Goal: Feedback & Contribution: Leave review/rating

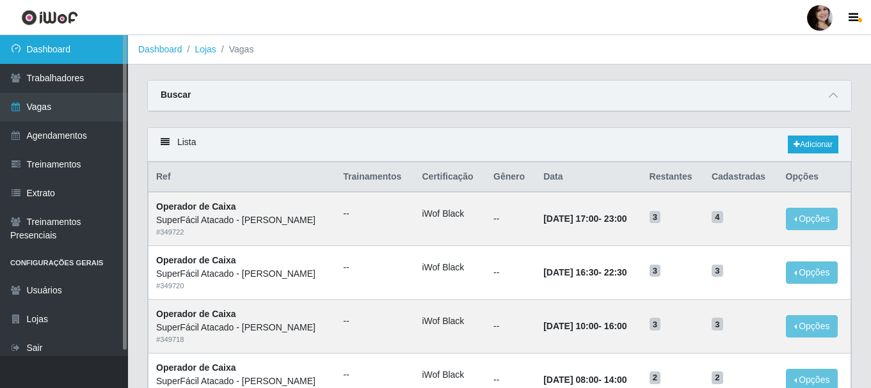
click at [36, 50] on link "Dashboard" at bounding box center [64, 49] width 128 height 29
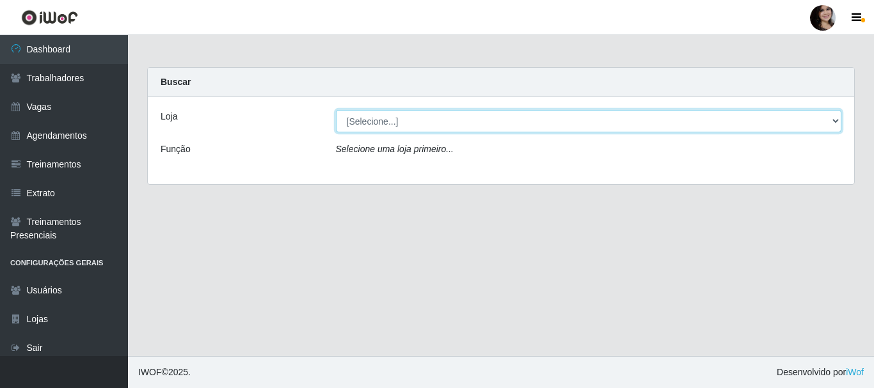
drag, startPoint x: 824, startPoint y: 122, endPoint x: 818, endPoint y: 126, distance: 7.3
click at [824, 122] on select "[Selecione...] SuperFácil Atacado - [PERSON_NAME]" at bounding box center [589, 121] width 506 height 22
select select "399"
click at [336, 110] on select "[Selecione...] SuperFácil Atacado - [PERSON_NAME]" at bounding box center [589, 121] width 506 height 22
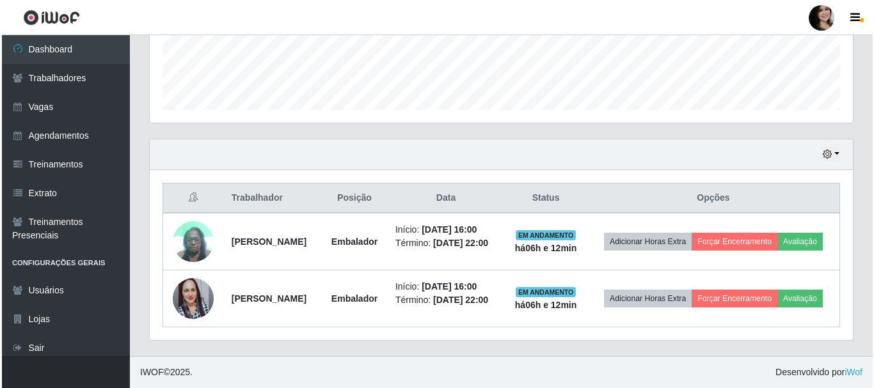
scroll to position [367, 0]
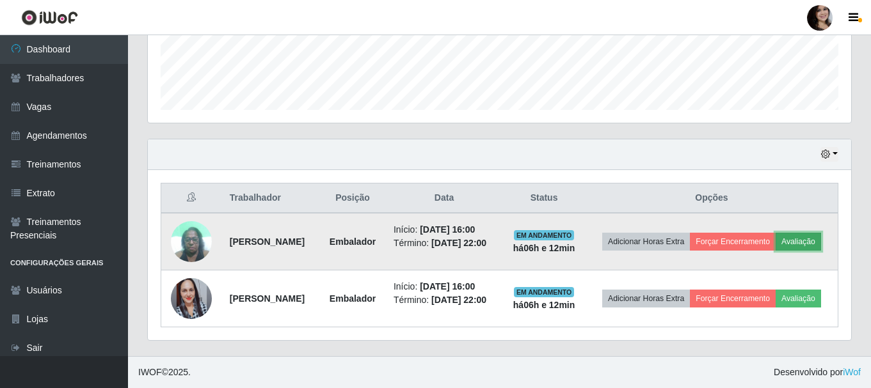
click at [775, 237] on button "Avaliação" at bounding box center [797, 242] width 45 height 18
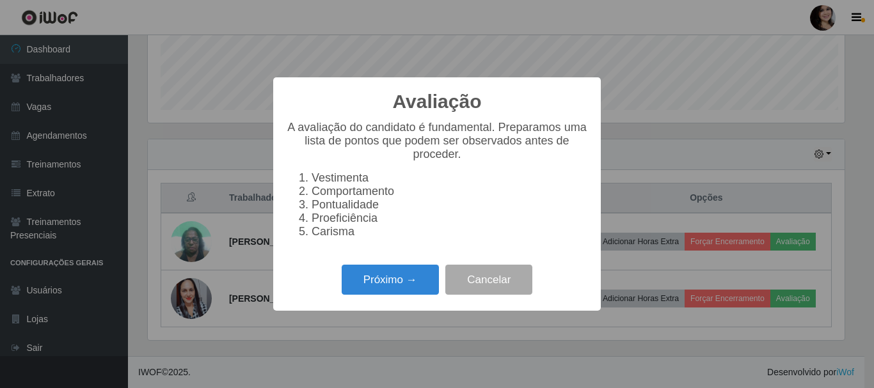
scroll to position [265, 697]
click at [420, 280] on button "Próximo →" at bounding box center [390, 280] width 97 height 30
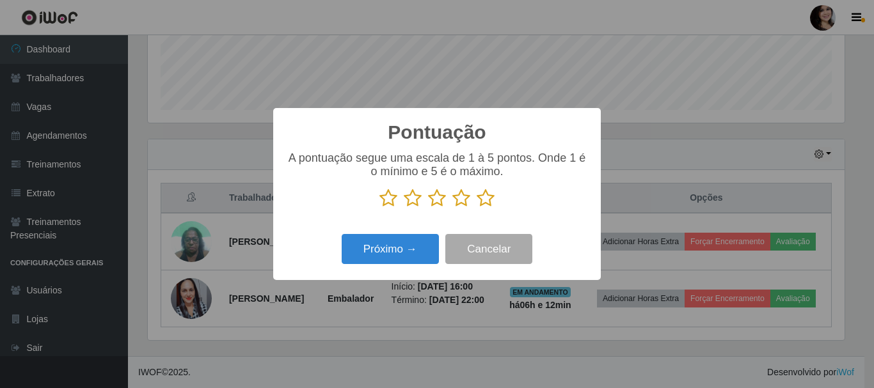
drag, startPoint x: 436, startPoint y: 203, endPoint x: 438, endPoint y: 232, distance: 28.8
click at [438, 204] on icon at bounding box center [437, 198] width 18 height 19
click at [428, 208] on input "radio" at bounding box center [428, 208] width 0 height 0
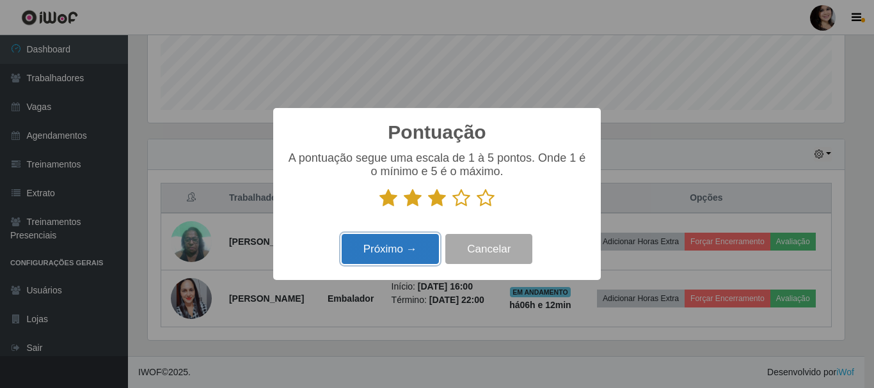
click at [416, 247] on button "Próximo →" at bounding box center [390, 249] width 97 height 30
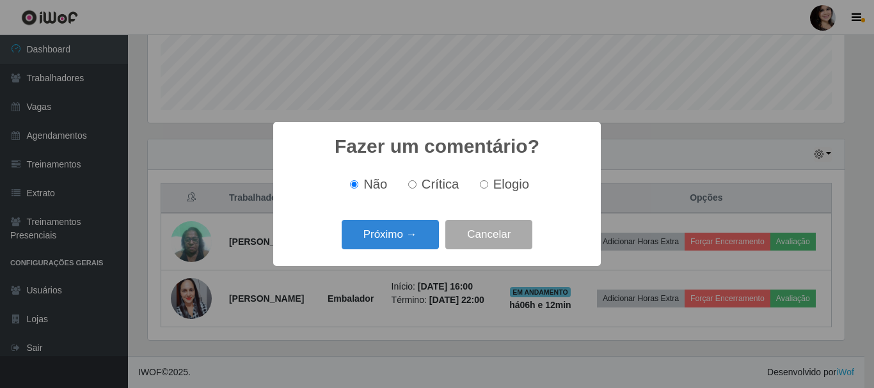
drag, startPoint x: 414, startPoint y: 185, endPoint x: 413, endPoint y: 194, distance: 9.0
click at [413, 184] on input "Crítica" at bounding box center [412, 184] width 8 height 8
radio input "true"
click at [418, 225] on button "Próximo →" at bounding box center [390, 235] width 97 height 30
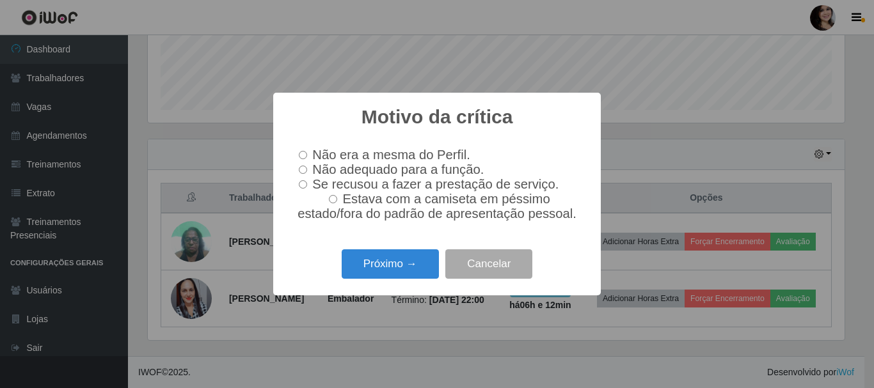
click at [304, 170] on input "Não adequado para a função." at bounding box center [303, 170] width 8 height 8
radio input "true"
click at [398, 288] on div "Motivo da crítica × Não era a mesma do Perfil. Não adequado para a função. Se r…" at bounding box center [436, 194] width 327 height 202
click at [394, 265] on button "Próximo →" at bounding box center [390, 264] width 97 height 30
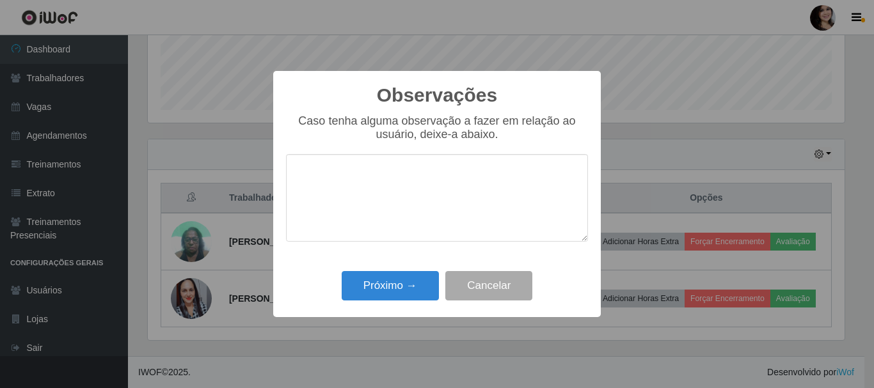
click at [409, 170] on textarea at bounding box center [437, 198] width 302 height 88
type textarea "Muito devagar"
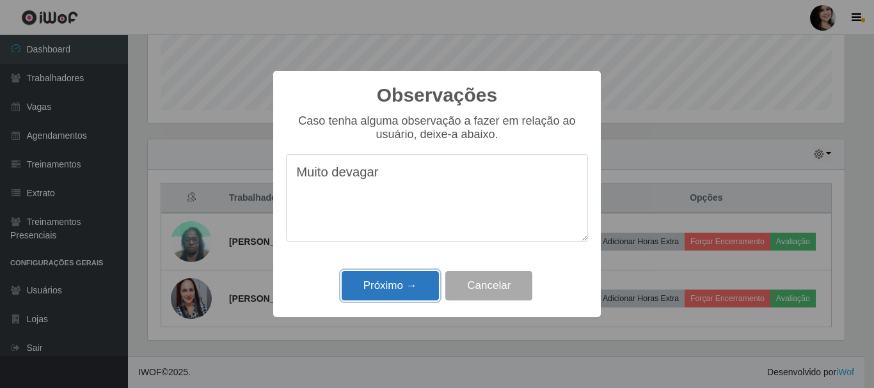
click at [404, 281] on button "Próximo →" at bounding box center [390, 286] width 97 height 30
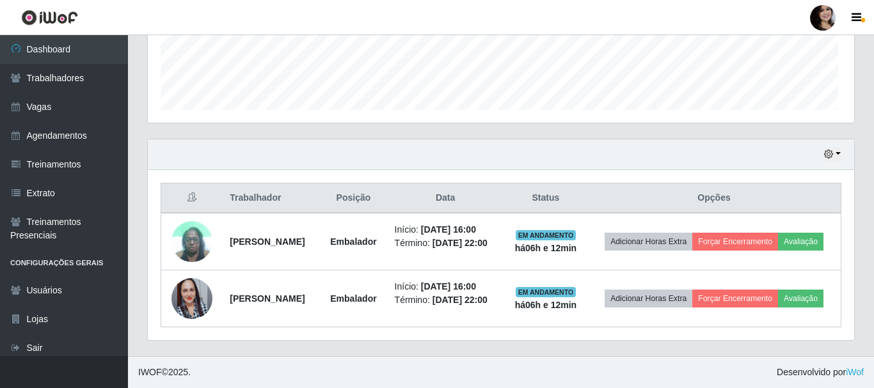
scroll to position [265, 703]
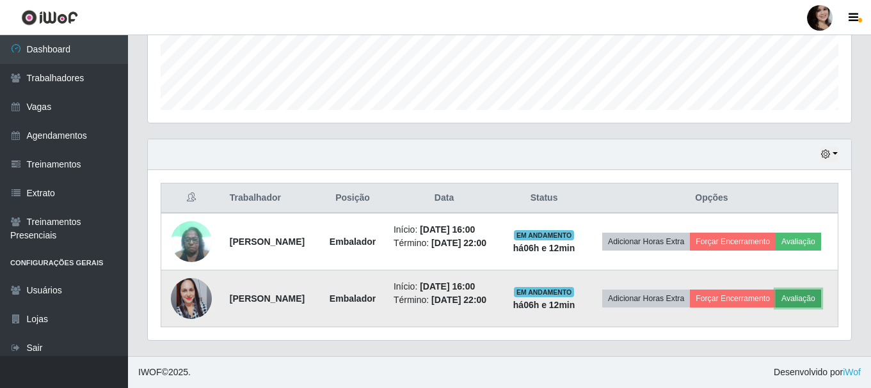
click at [775, 301] on button "Avaliação" at bounding box center [797, 299] width 45 height 18
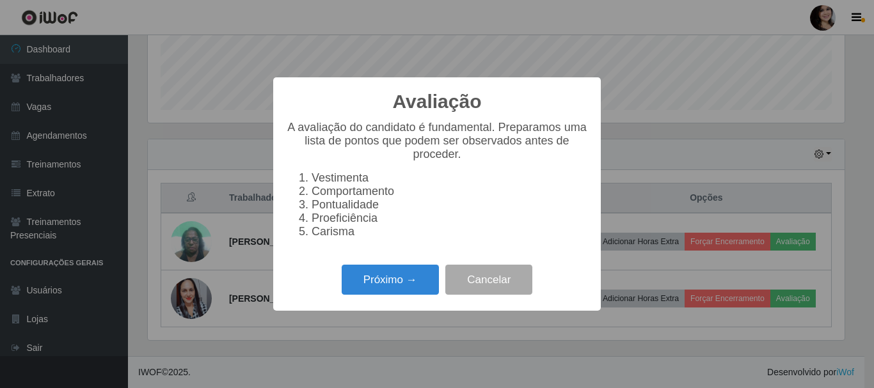
scroll to position [265, 697]
click at [352, 291] on button "Próximo →" at bounding box center [390, 280] width 97 height 30
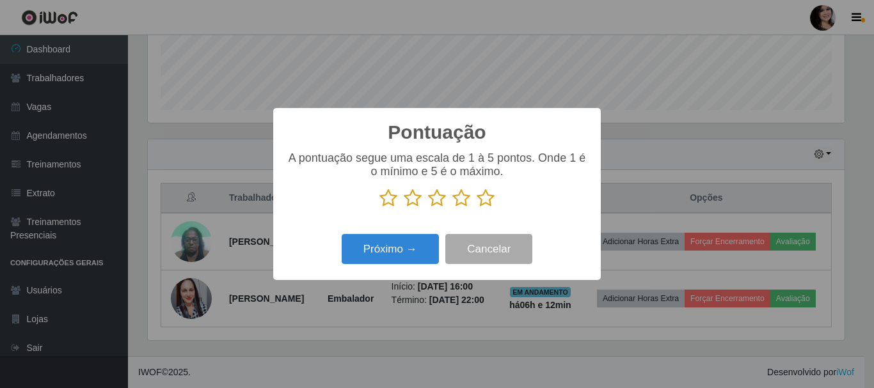
scroll to position [639368, 638937]
click at [484, 202] on icon at bounding box center [486, 198] width 18 height 19
click at [477, 208] on input "radio" at bounding box center [477, 208] width 0 height 0
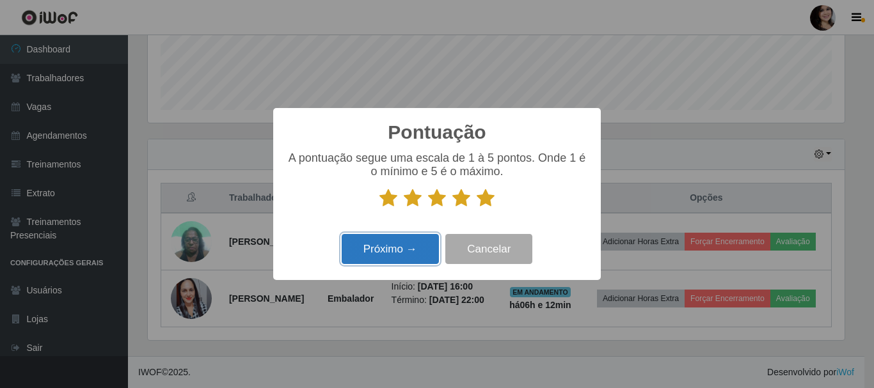
click at [411, 250] on button "Próximo →" at bounding box center [390, 249] width 97 height 30
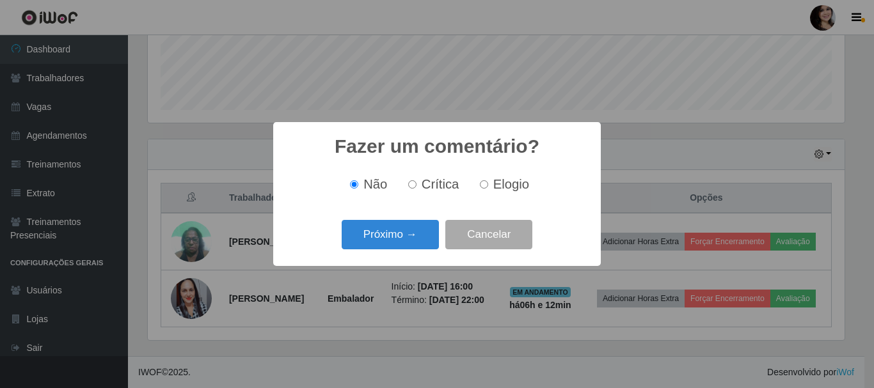
click at [489, 189] on label "Elogio" at bounding box center [502, 184] width 54 height 15
click at [488, 189] on input "Elogio" at bounding box center [484, 184] width 8 height 8
radio input "true"
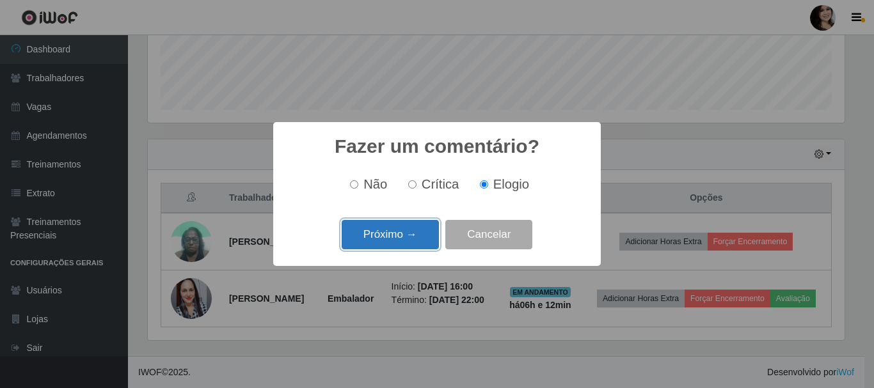
click at [410, 224] on button "Próximo →" at bounding box center [390, 235] width 97 height 30
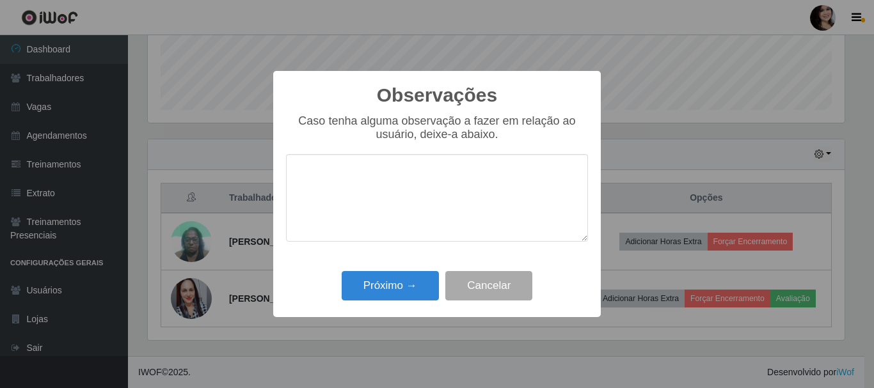
click at [443, 164] on textarea at bounding box center [437, 198] width 302 height 88
type textarea "pontual"
click at [414, 285] on button "Próximo →" at bounding box center [390, 286] width 97 height 30
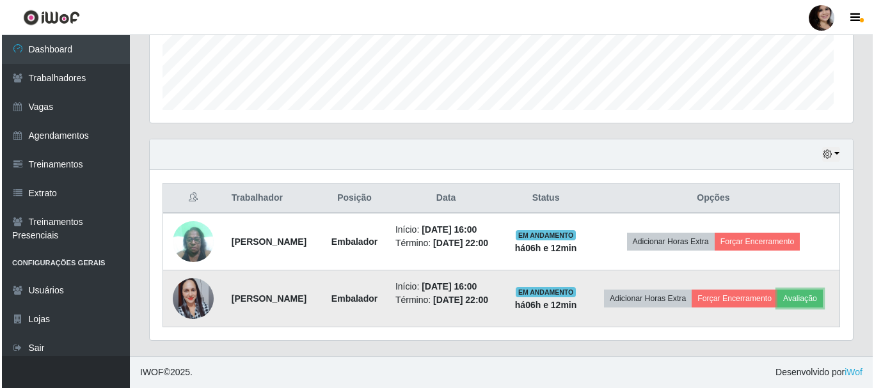
scroll to position [265, 703]
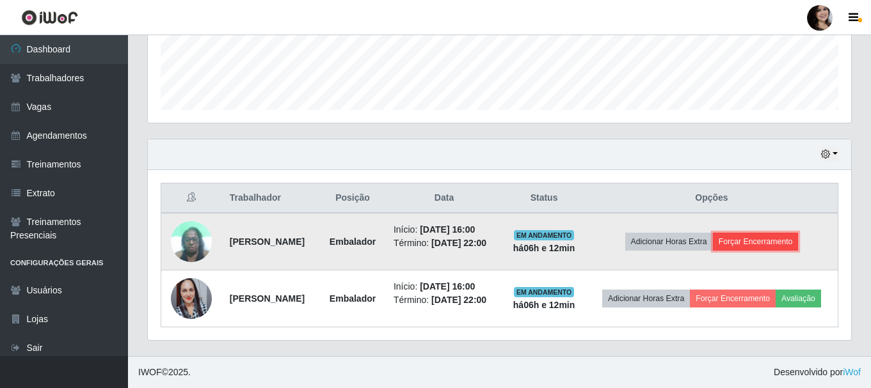
click at [762, 233] on button "Forçar Encerramento" at bounding box center [756, 242] width 86 height 18
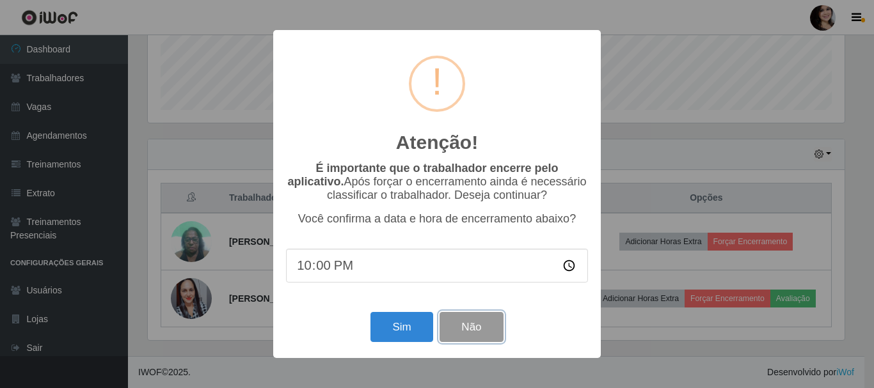
click at [441, 325] on button "Não" at bounding box center [470, 327] width 63 height 30
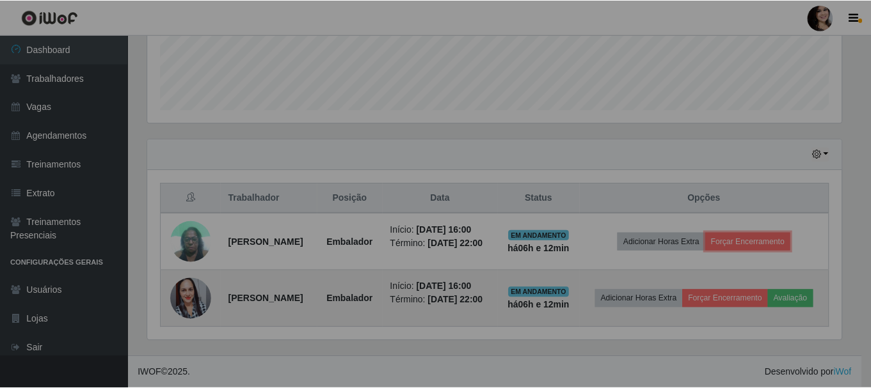
scroll to position [265, 703]
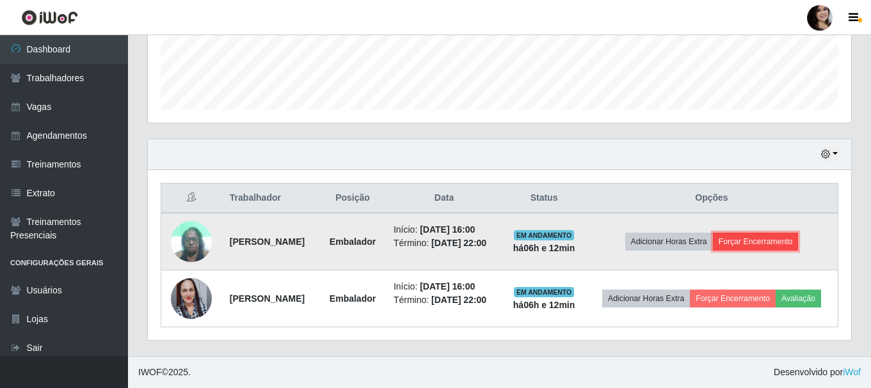
click at [790, 233] on button "Forçar Encerramento" at bounding box center [756, 242] width 86 height 18
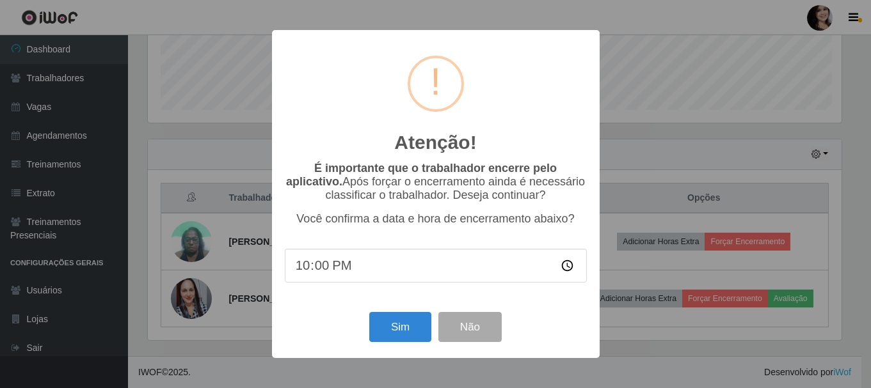
scroll to position [265, 697]
click at [406, 322] on button "Sim" at bounding box center [401, 327] width 62 height 30
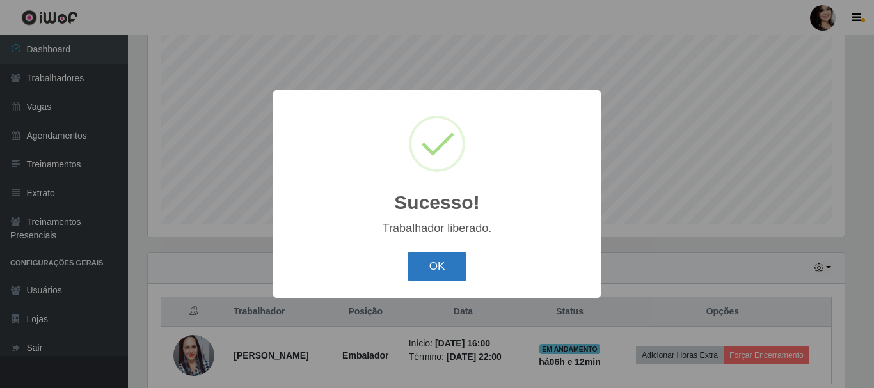
click at [438, 274] on button "OK" at bounding box center [436, 267] width 59 height 30
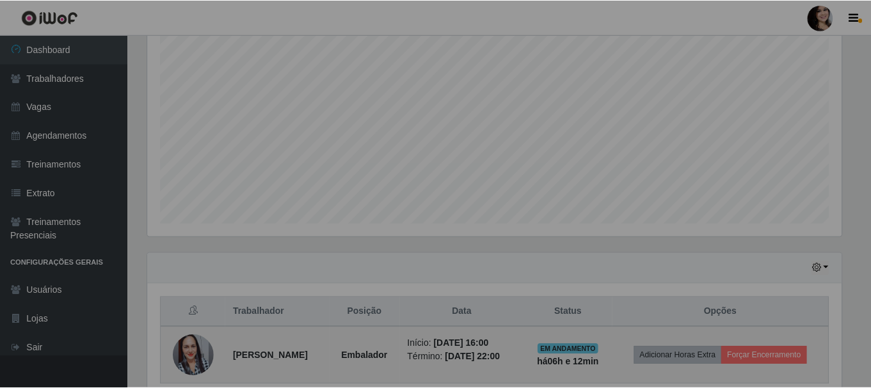
scroll to position [0, 0]
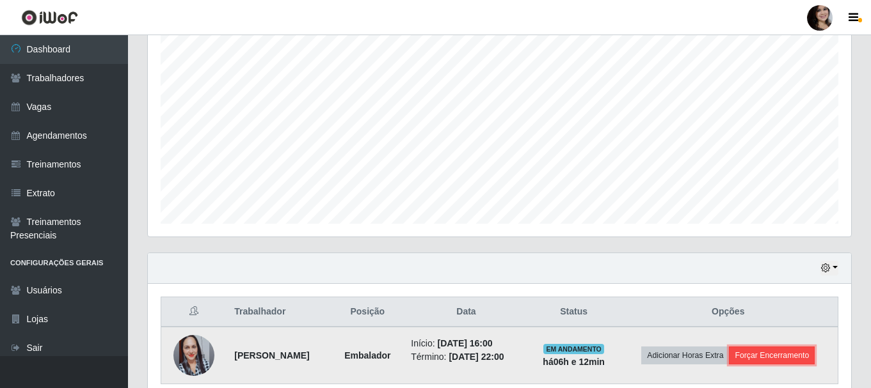
click at [762, 351] on button "Forçar Encerramento" at bounding box center [772, 356] width 86 height 18
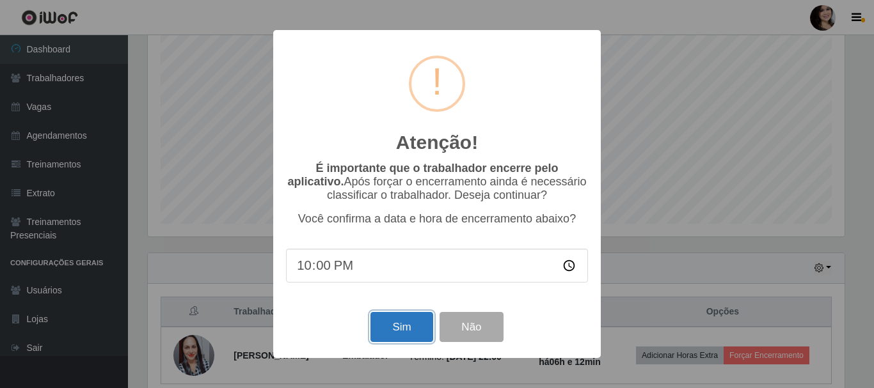
click at [410, 323] on button "Sim" at bounding box center [401, 327] width 62 height 30
